Goal: Task Accomplishment & Management: Complete application form

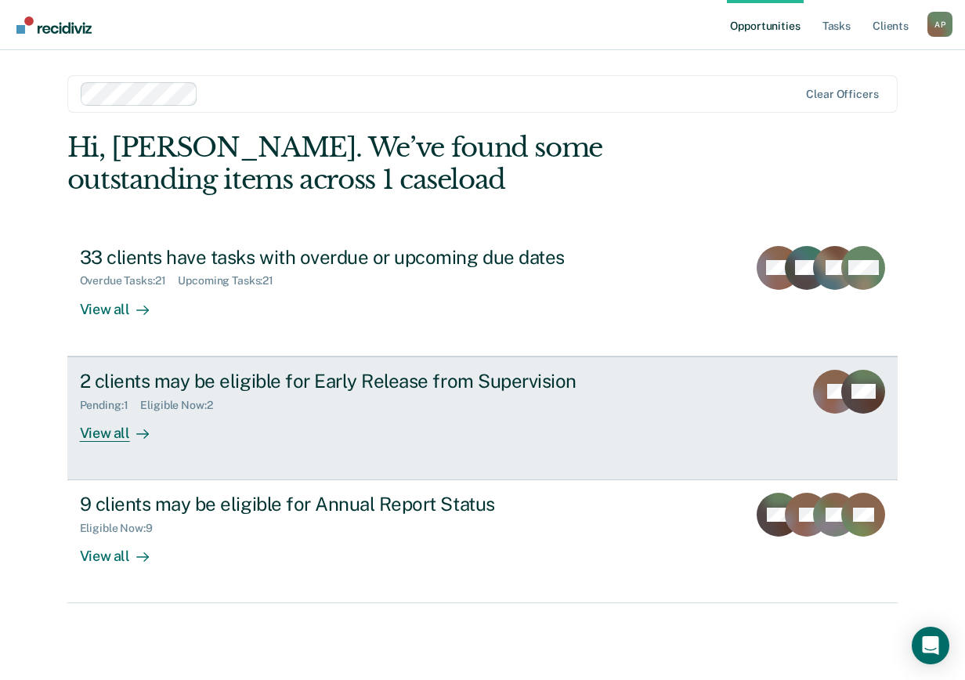
click at [114, 438] on div "View all" at bounding box center [124, 426] width 88 height 31
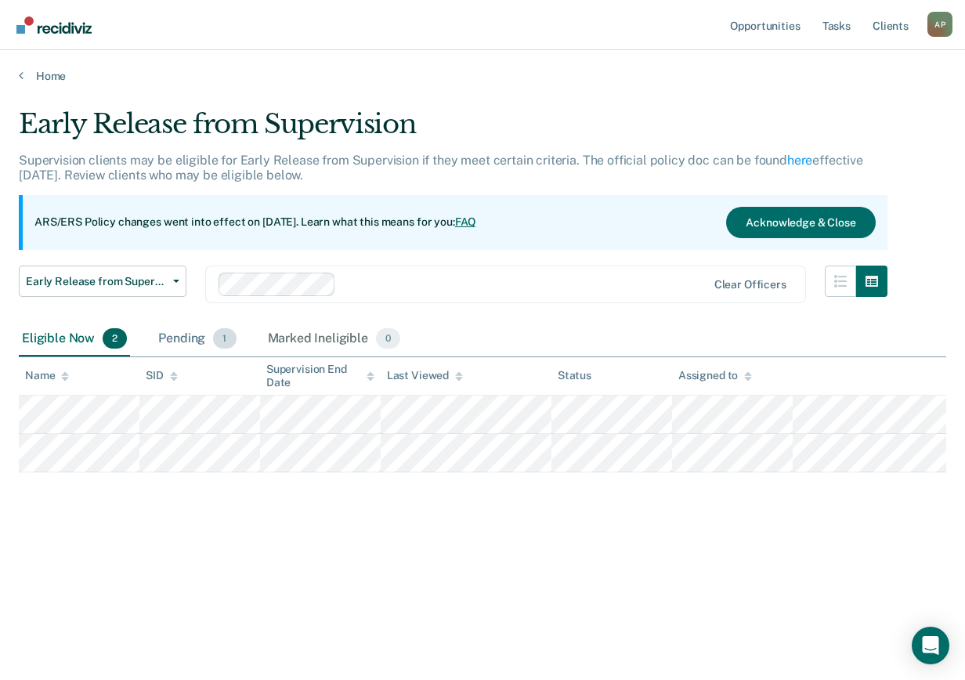
click at [192, 330] on div "Pending 1" at bounding box center [197, 339] width 84 height 34
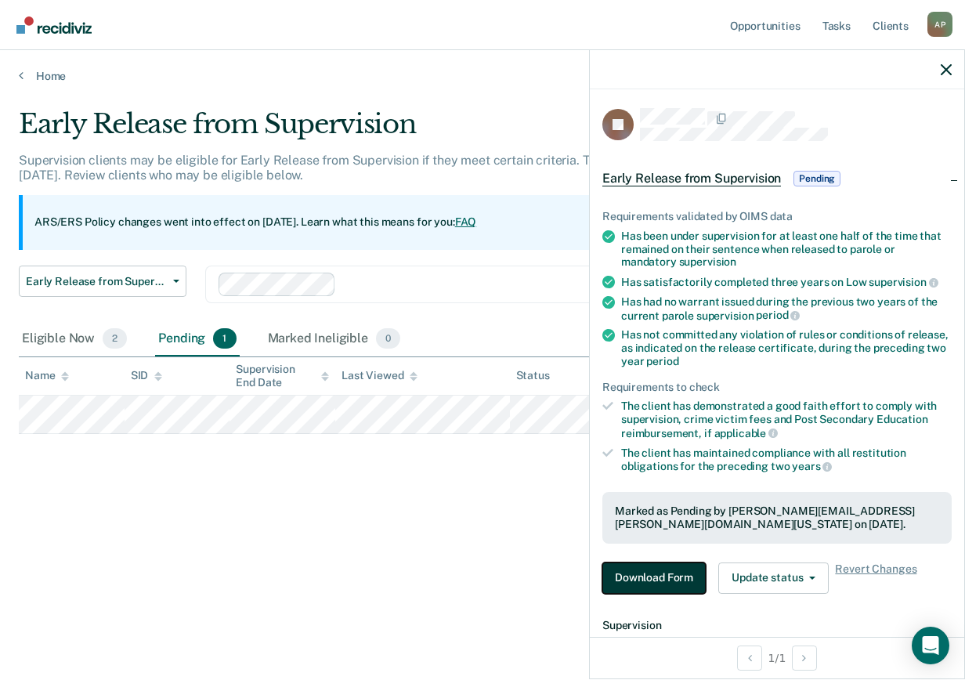
click at [639, 554] on button "Download Form" at bounding box center [653, 577] width 103 height 31
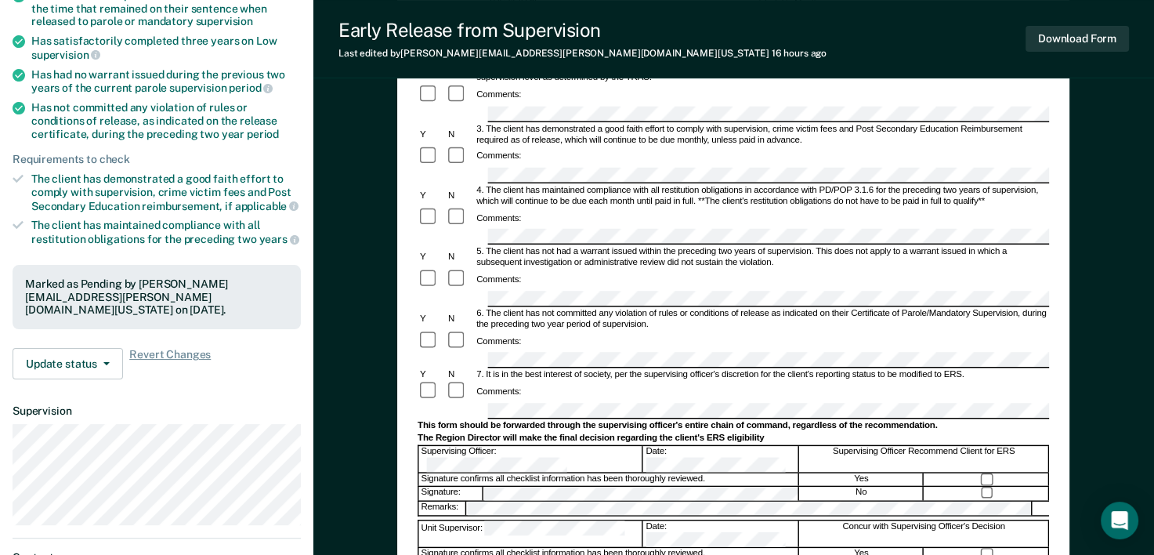
scroll to position [235, 0]
click at [620, 206] on div "Comments:" at bounding box center [732, 217] width 631 height 22
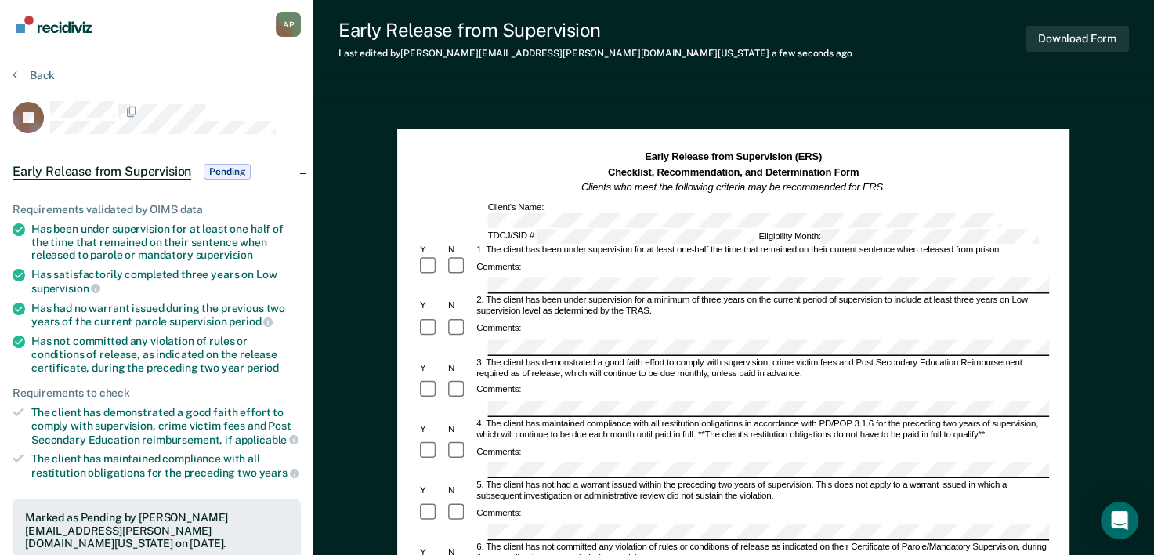
scroll to position [0, 0]
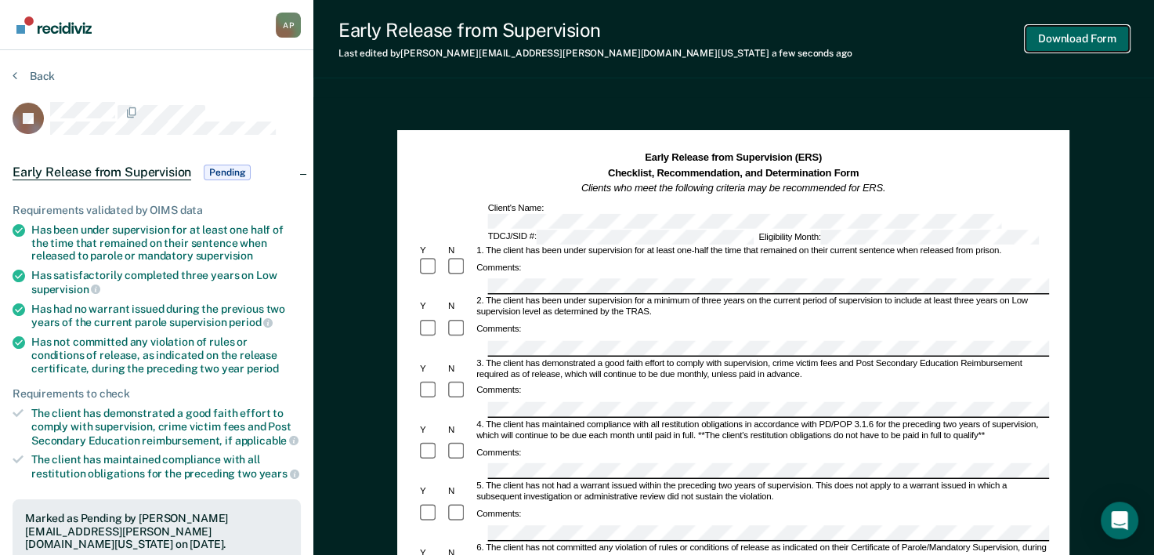
click at [1111, 47] on button "Download Form" at bounding box center [1076, 39] width 103 height 26
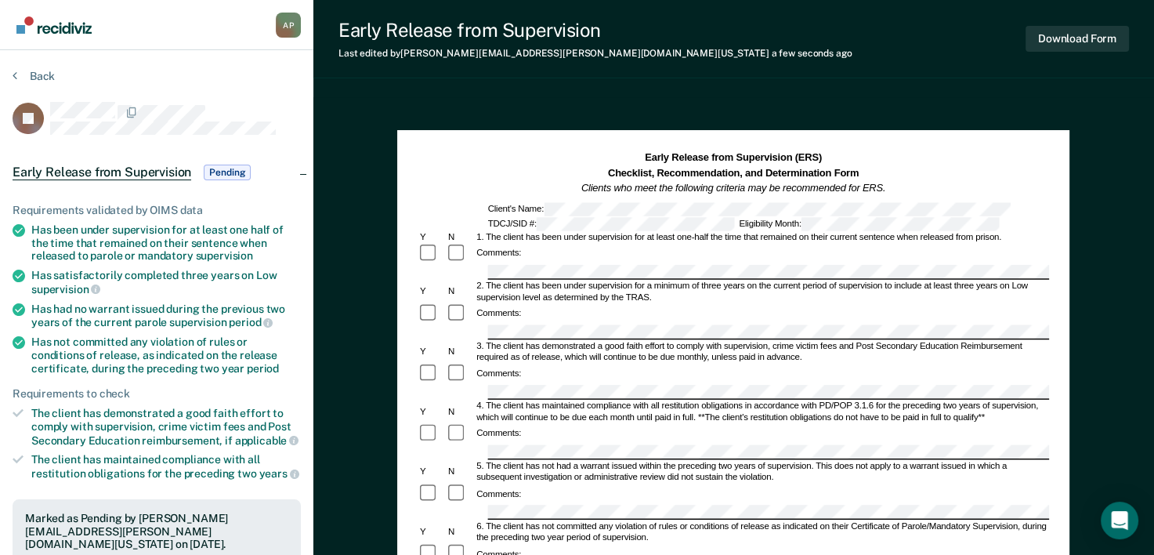
click at [6, 78] on section "Back KJ Early Release from Supervision Pending Requirements validated by OIMS d…" at bounding box center [156, 475] width 313 height 851
click at [25, 74] on button "Back" at bounding box center [34, 76] width 42 height 14
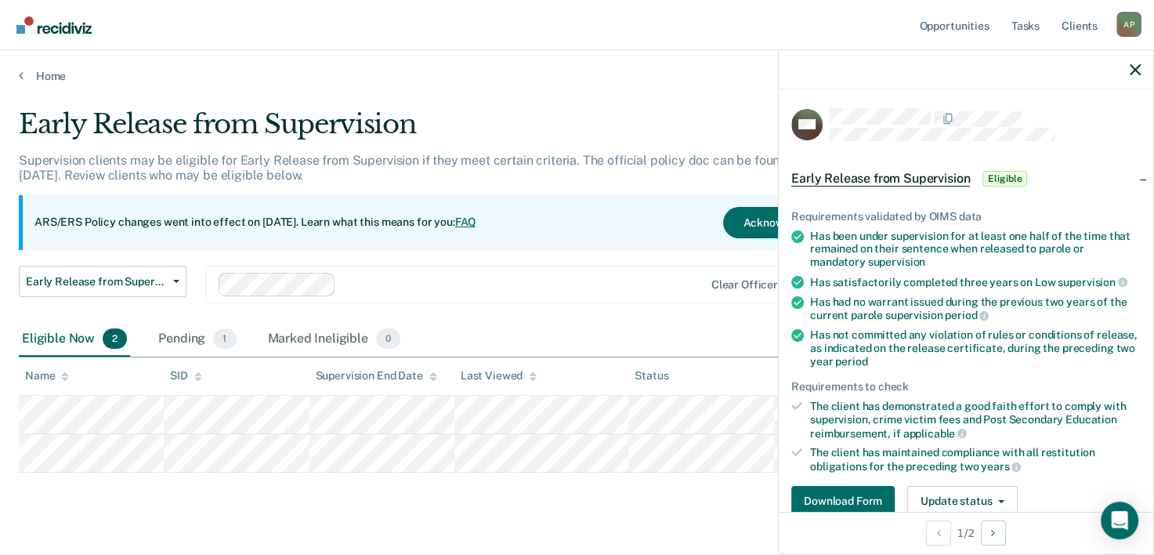
scroll to position [78, 0]
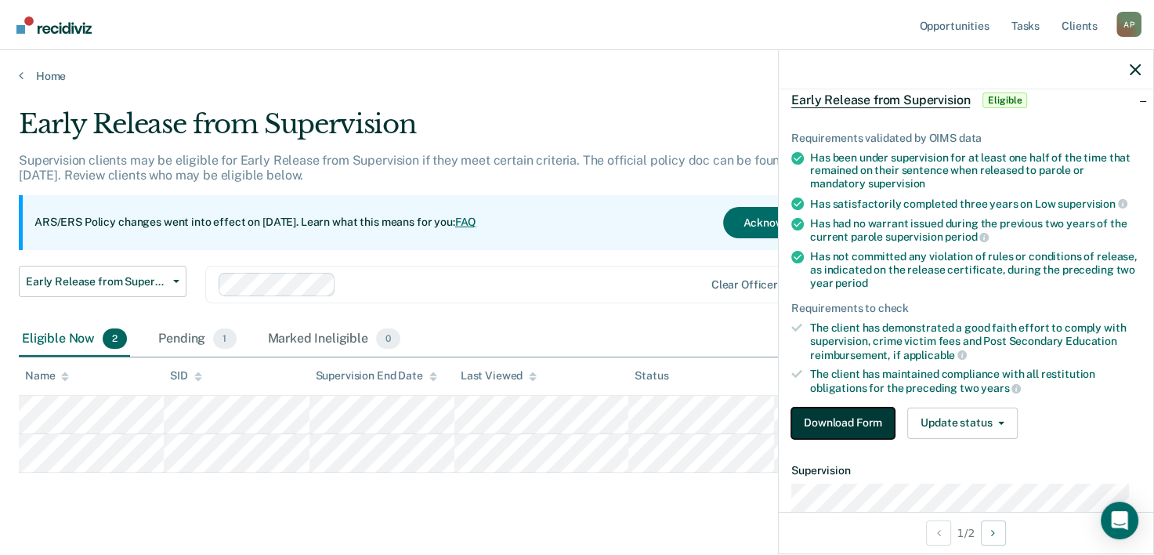
click at [868, 426] on button "Download Form" at bounding box center [842, 422] width 103 height 31
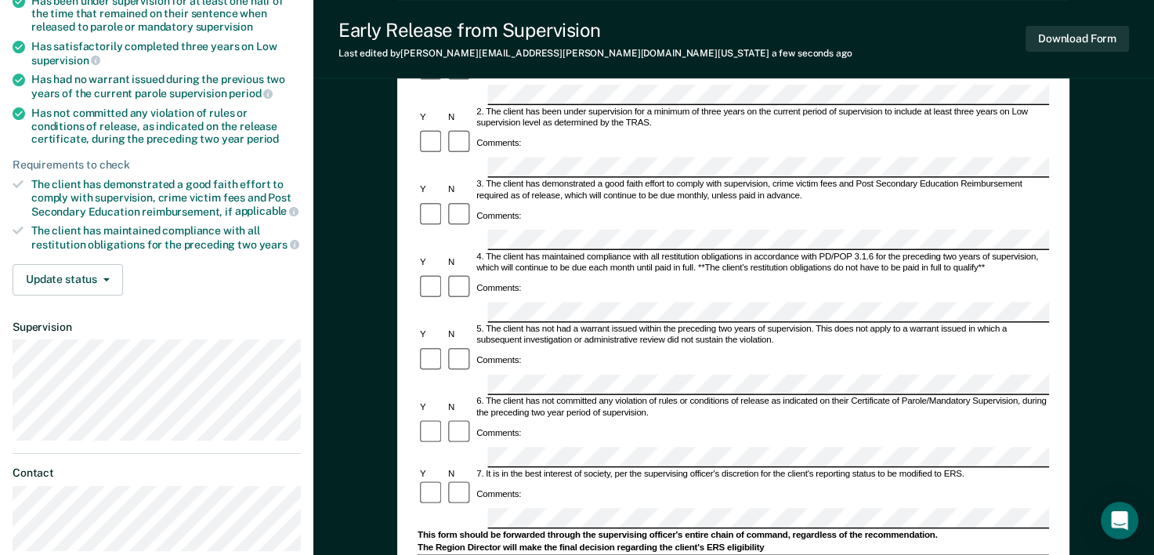
scroll to position [235, 0]
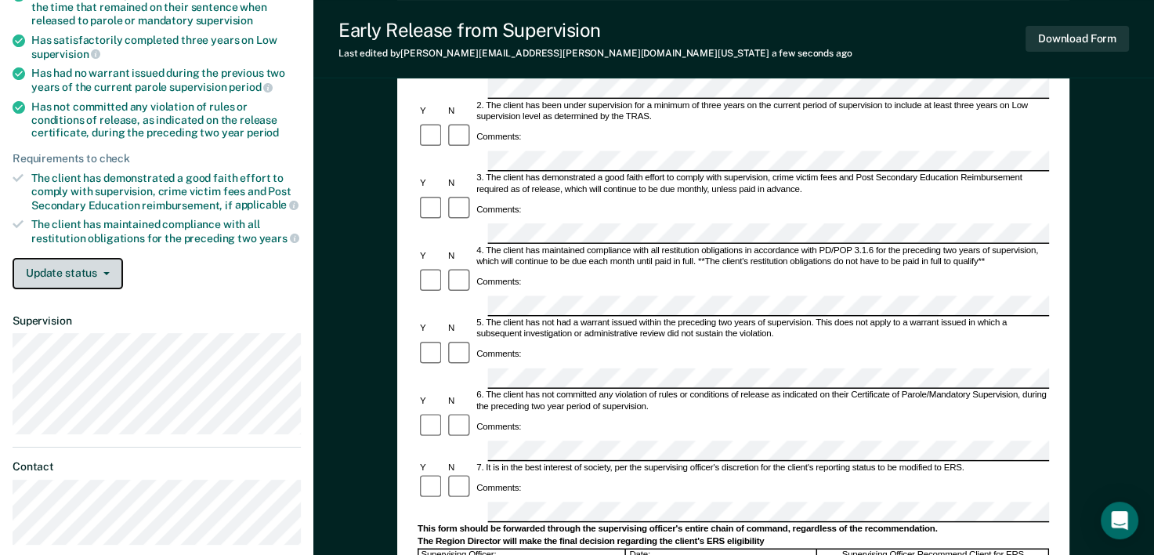
click at [107, 276] on button "Update status" at bounding box center [68, 273] width 110 height 31
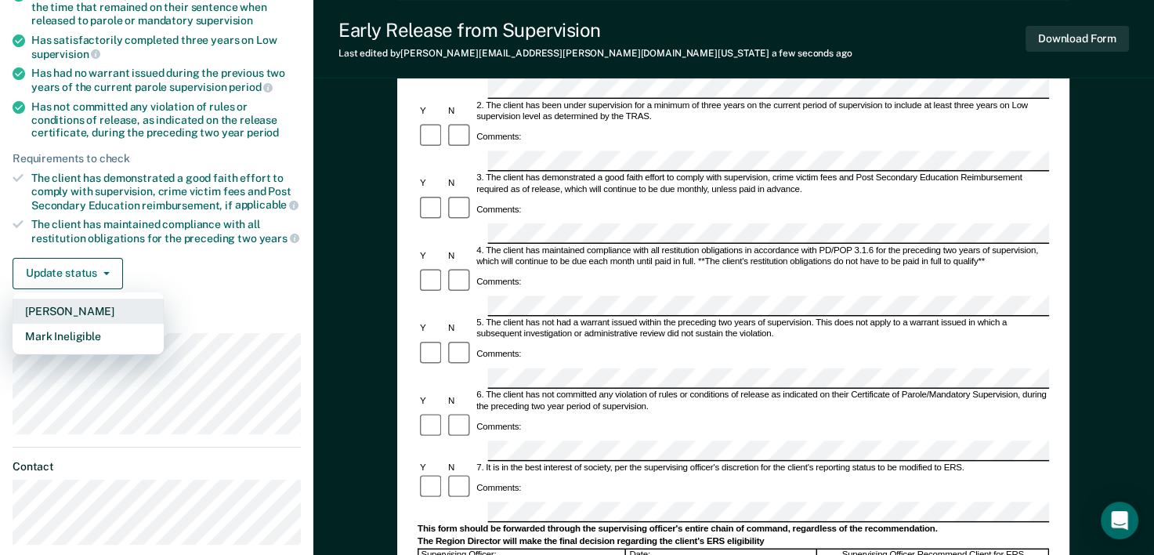
click at [104, 304] on button "[PERSON_NAME]" at bounding box center [88, 310] width 151 height 25
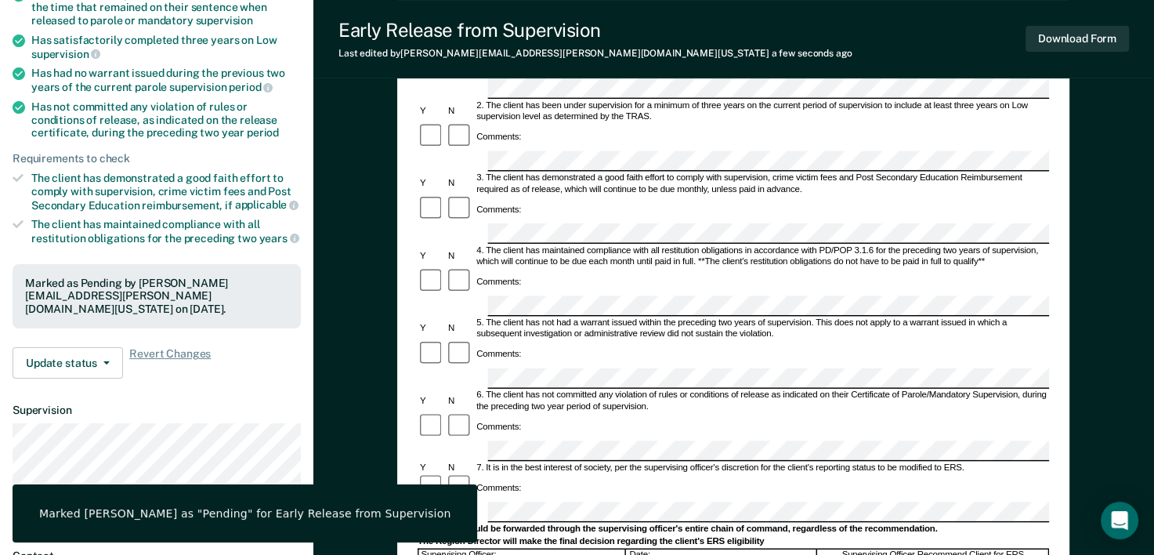
click at [384, 226] on div "Early Release from Supervision (ERS) Checklist, Recommendation, and Determinati…" at bounding box center [733, 377] width 840 height 1031
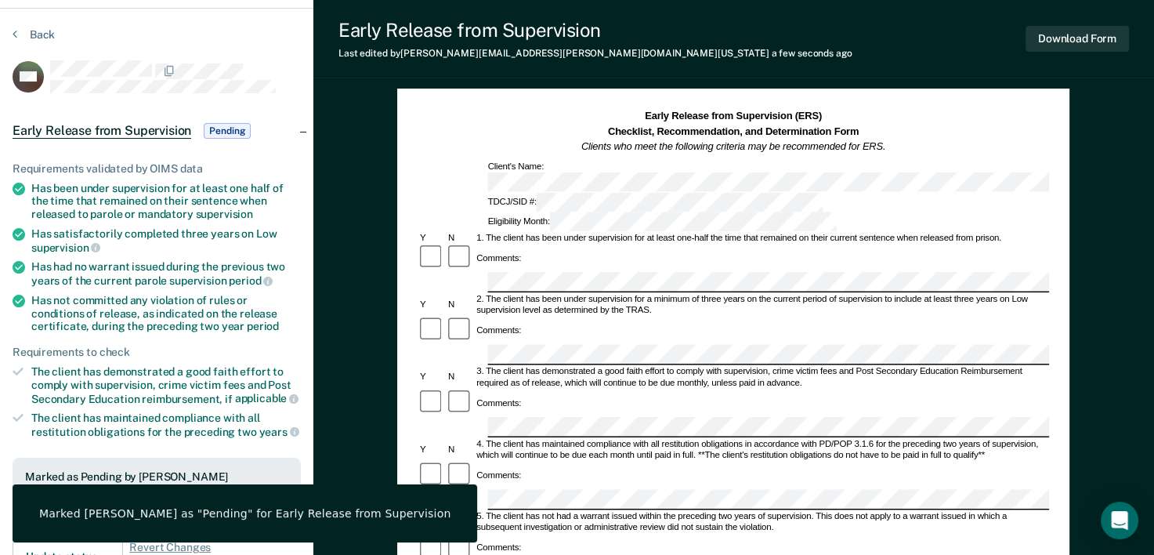
scroll to position [0, 0]
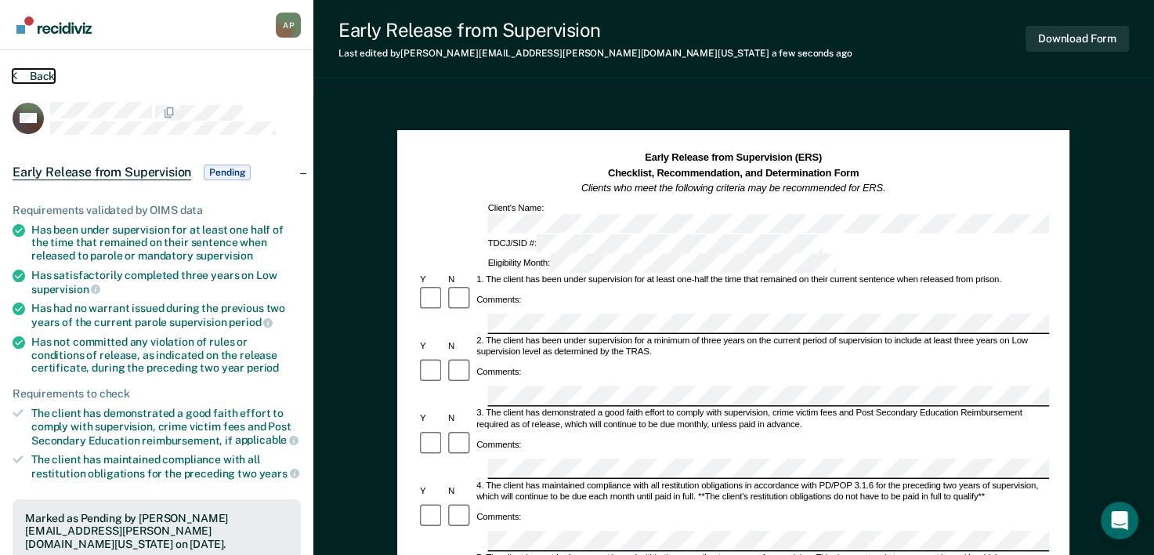
click at [25, 72] on button "Back" at bounding box center [34, 76] width 42 height 14
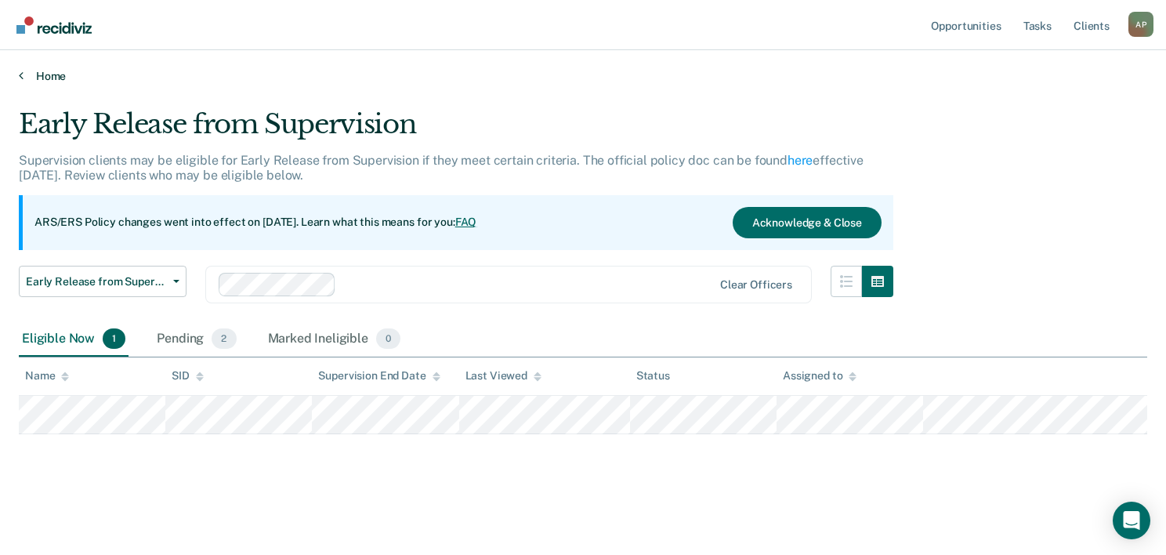
click at [60, 69] on link "Home" at bounding box center [583, 76] width 1128 height 14
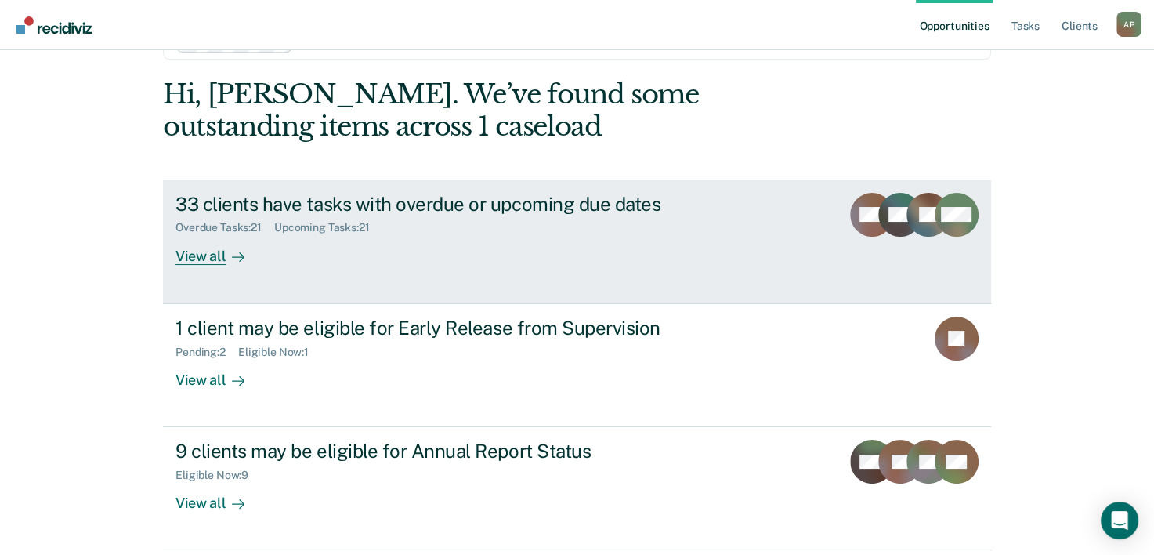
scroll to position [110, 0]
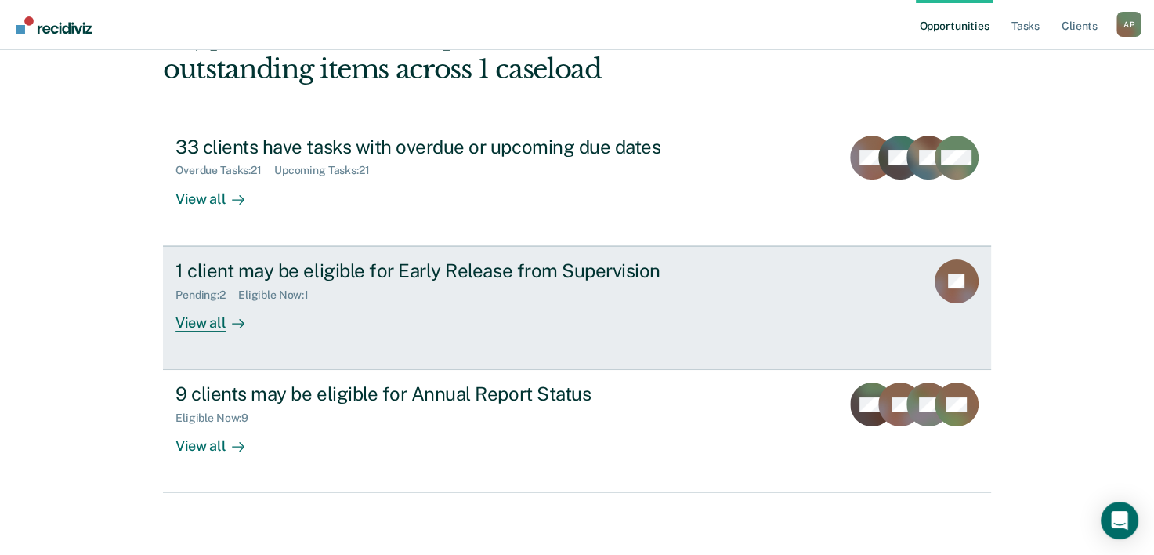
click at [349, 302] on div "1 client may be eligible for Early Release from Supervision Pending : 2 Eligibl…" at bounding box center [468, 295] width 587 height 72
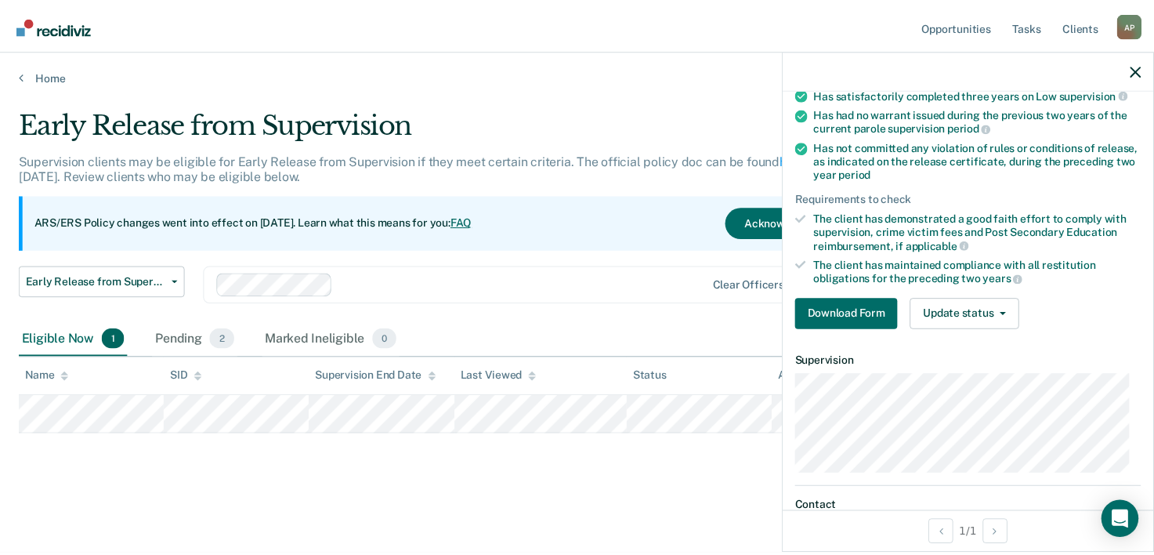
scroll to position [235, 0]
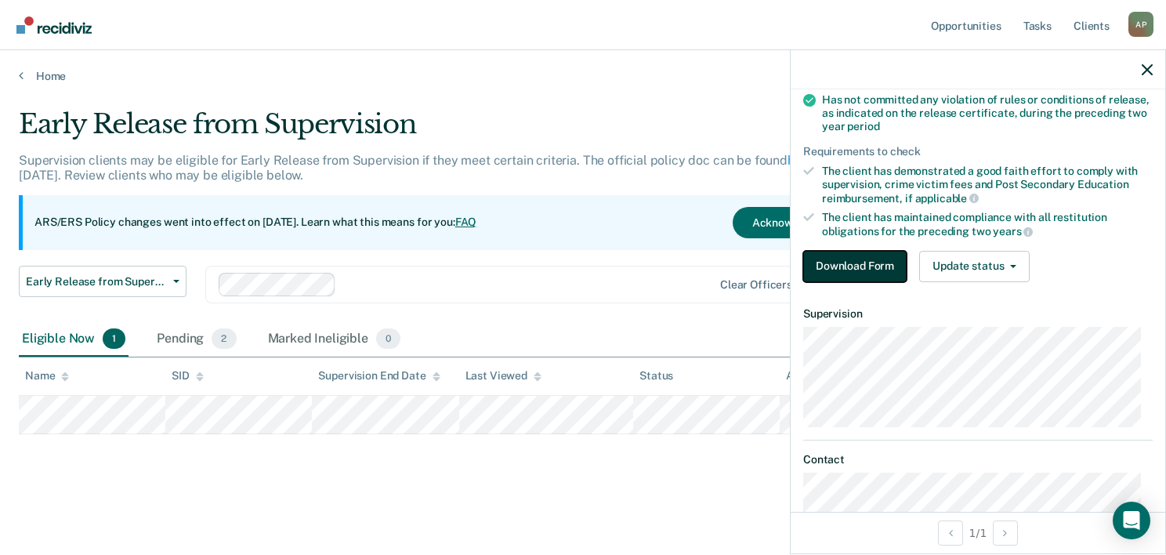
click at [865, 263] on button "Download Form" at bounding box center [854, 266] width 103 height 31
